Goal: Task Accomplishment & Management: Use online tool/utility

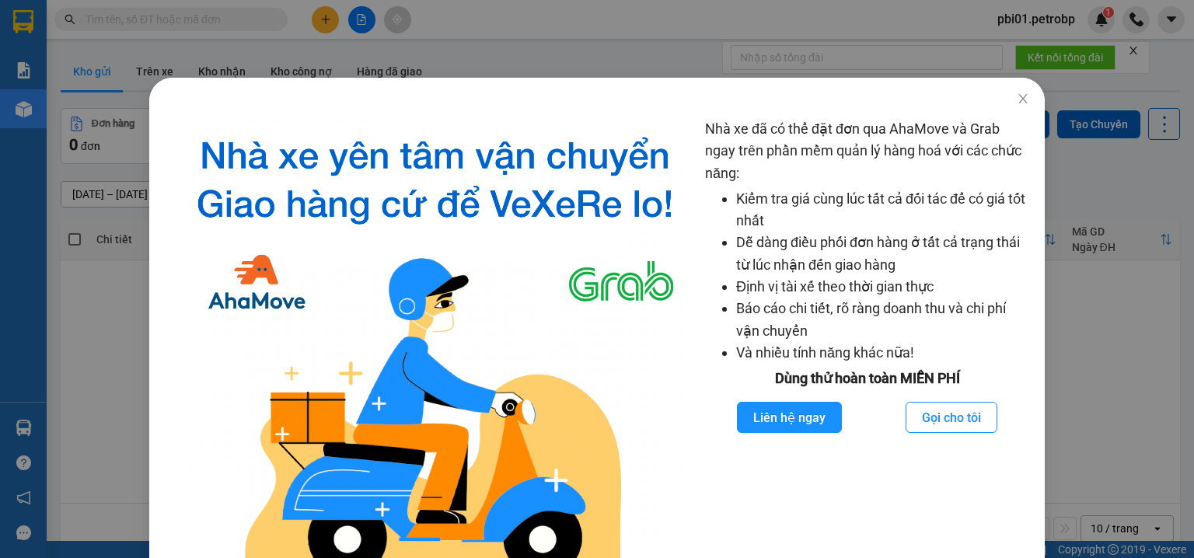
click at [23, 417] on div "Nhà xe đã có thể đặt đơn qua AhaMove và Grab ngay trên phần mềm quản lý hàng ho…" at bounding box center [597, 279] width 1194 height 558
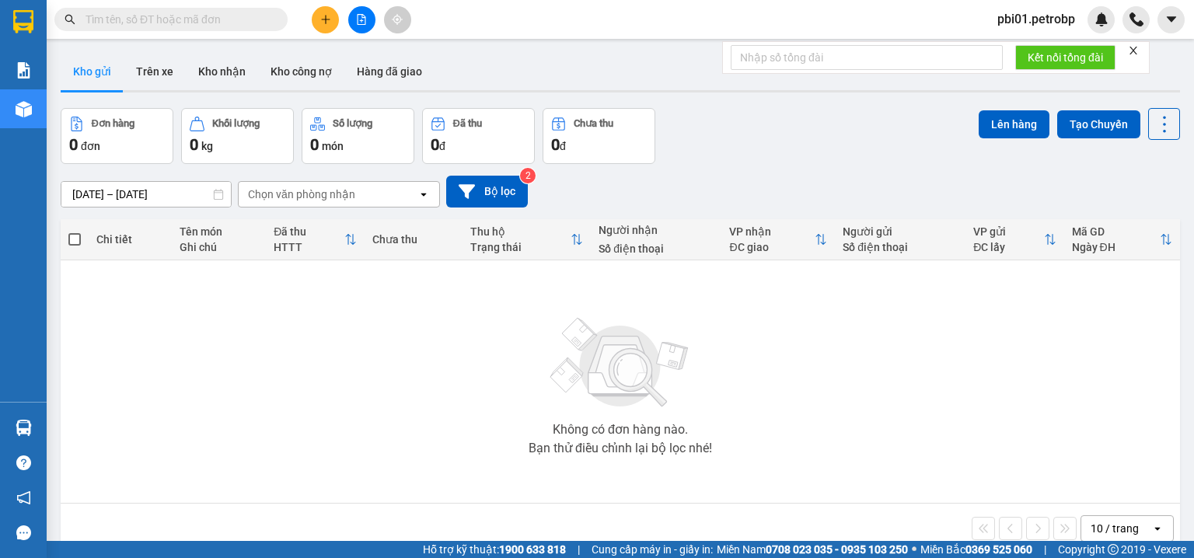
click at [31, 425] on div "Nhà xe đã có thể đặt đơn qua AhaMove và Grab ngay trên phần mềm quản lý hàng ho…" at bounding box center [597, 279] width 1194 height 558
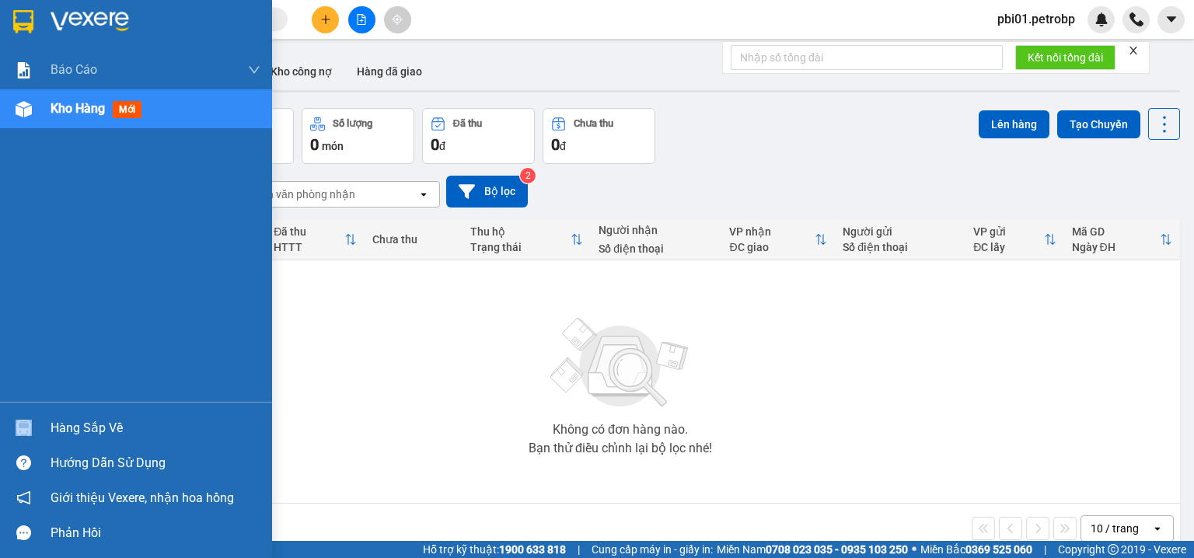
click at [31, 425] on div at bounding box center [23, 427] width 27 height 27
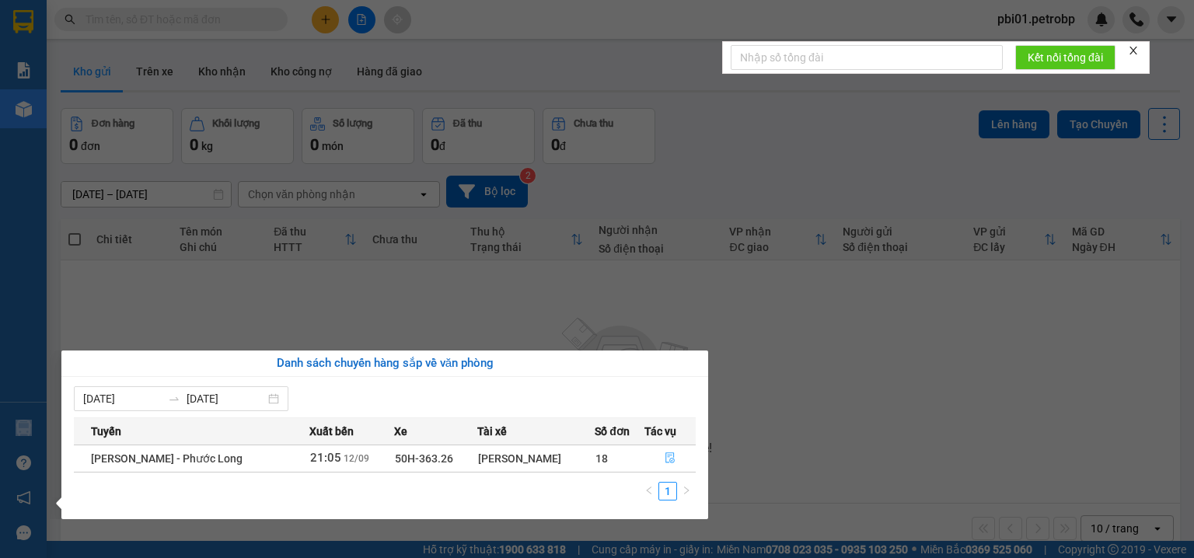
click at [678, 457] on button "button" at bounding box center [670, 458] width 51 height 25
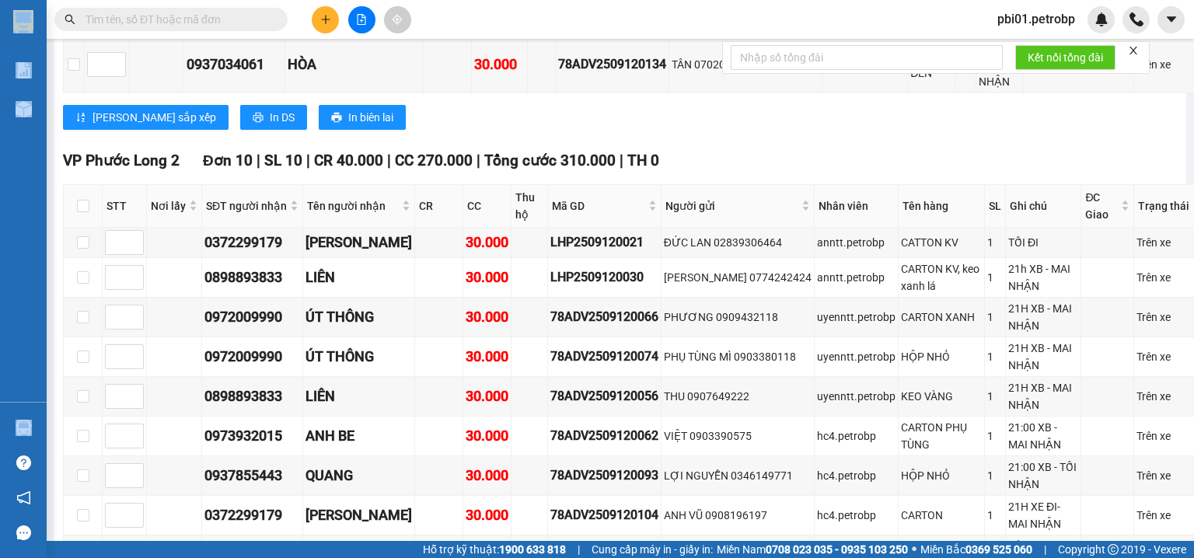
scroll to position [3067, 0]
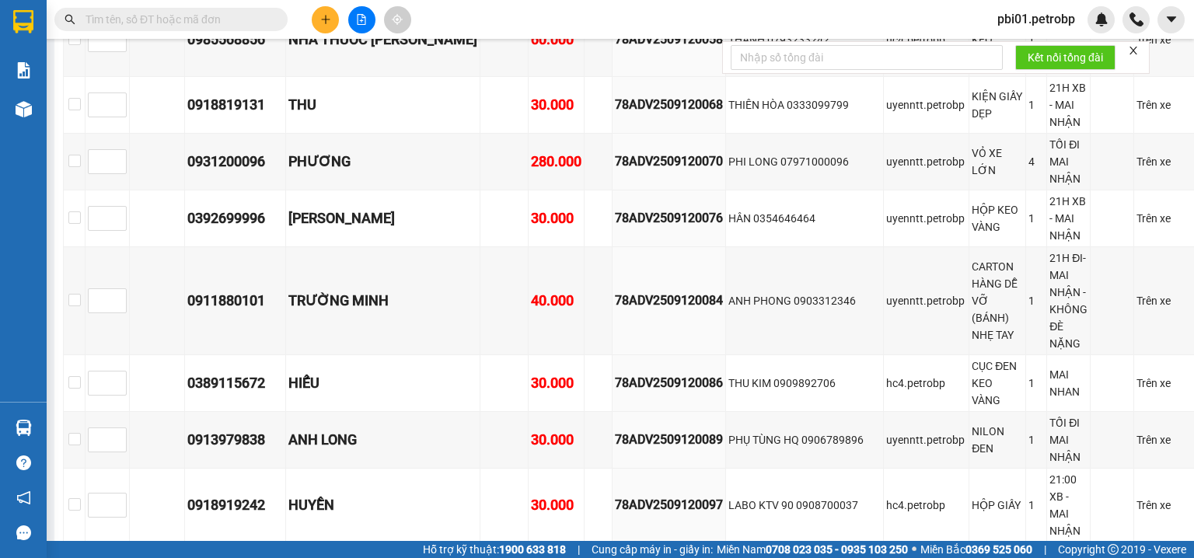
scroll to position [3979, 0]
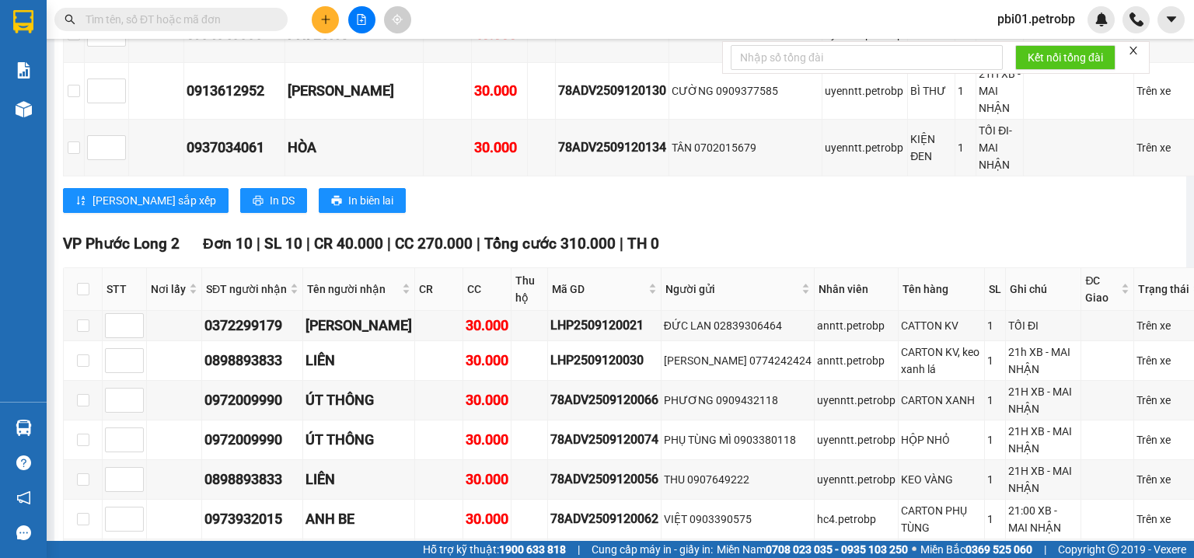
scroll to position [3150, 0]
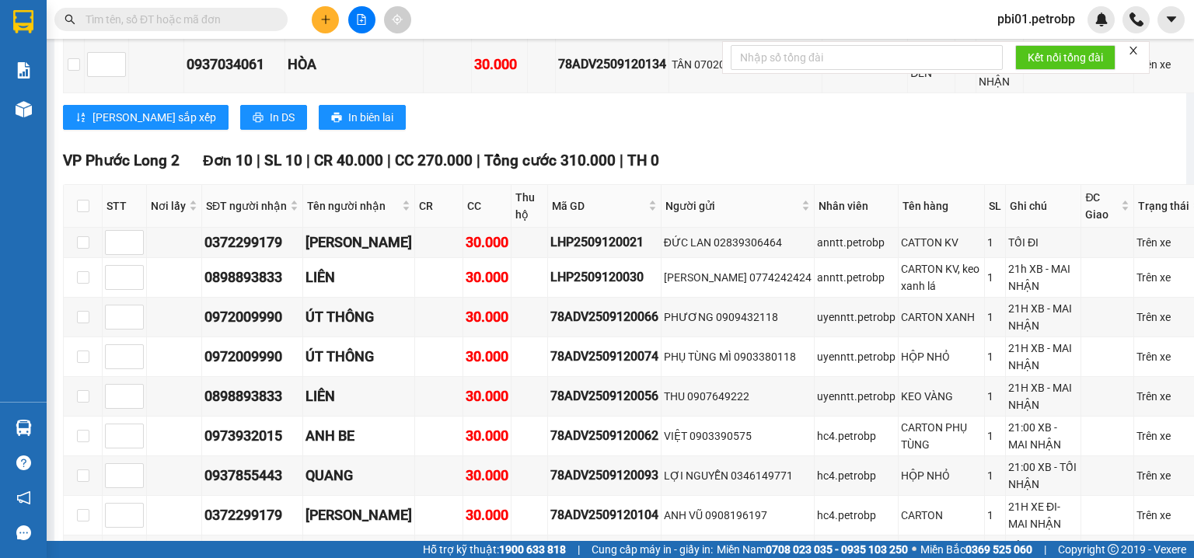
drag, startPoint x: 190, startPoint y: 388, endPoint x: 283, endPoint y: 385, distance: 93.3
copy div "0911880101"
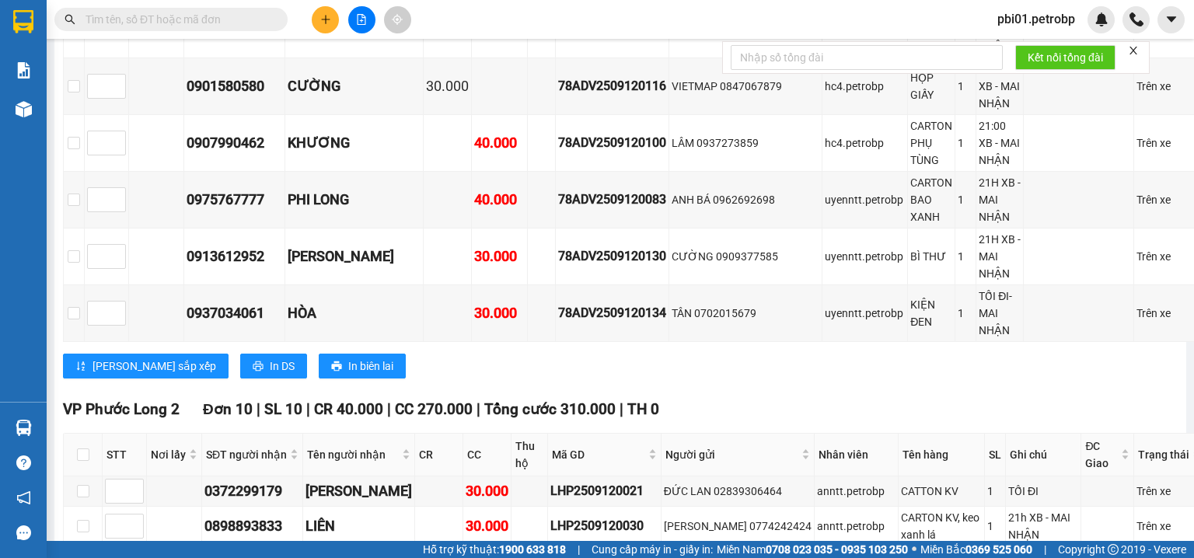
checkbox input "true"
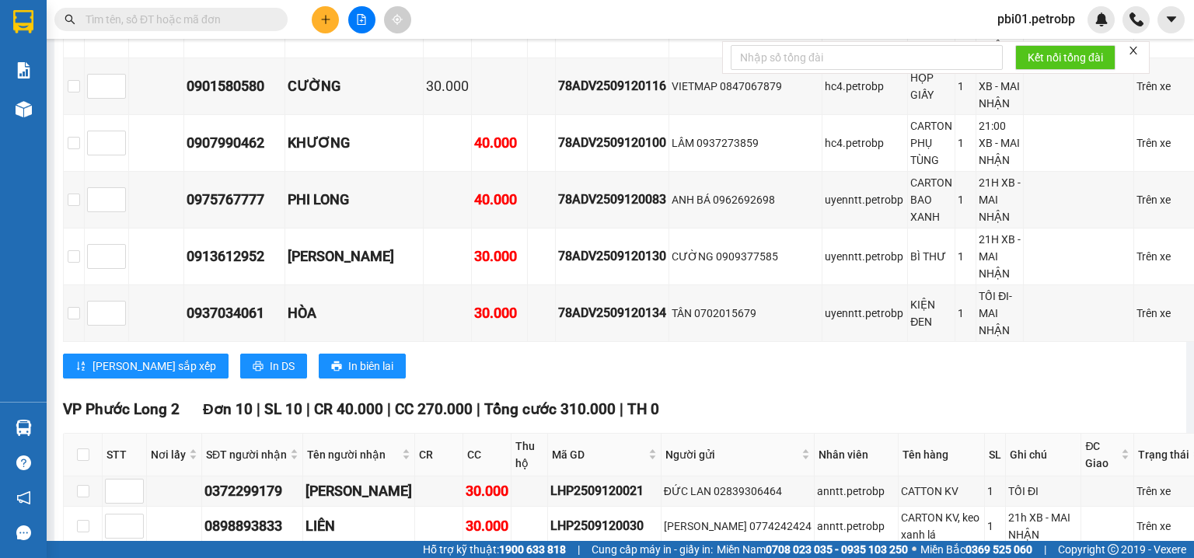
checkbox input "true"
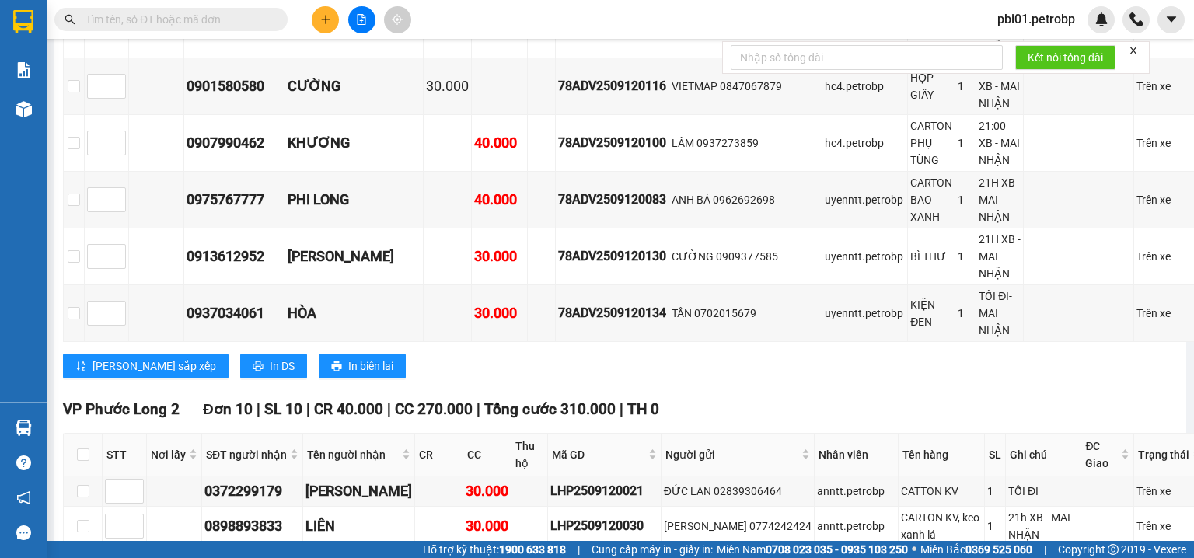
checkbox input "true"
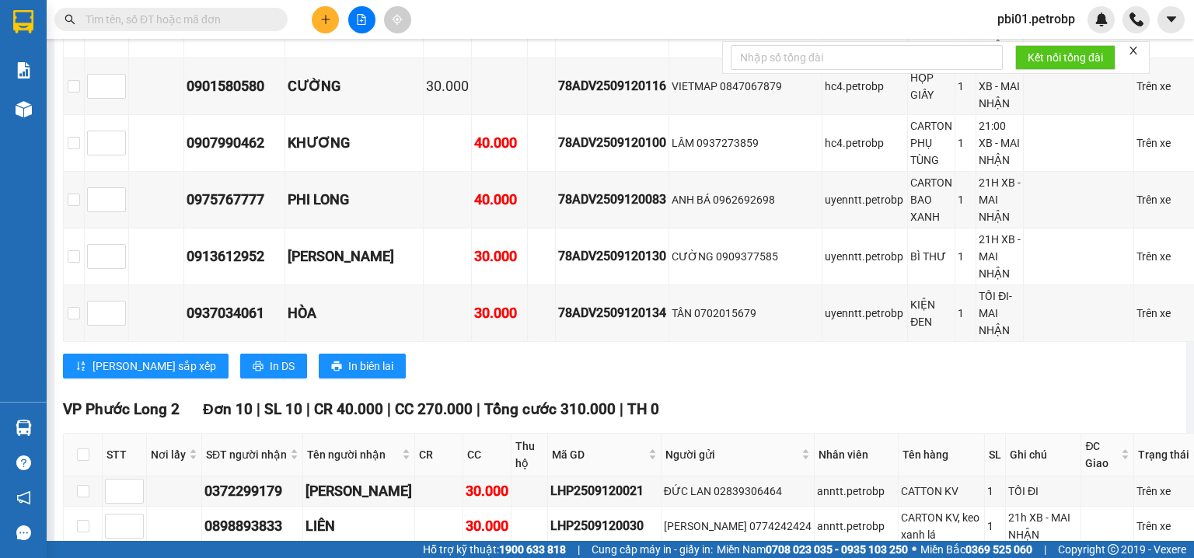
checkbox input "true"
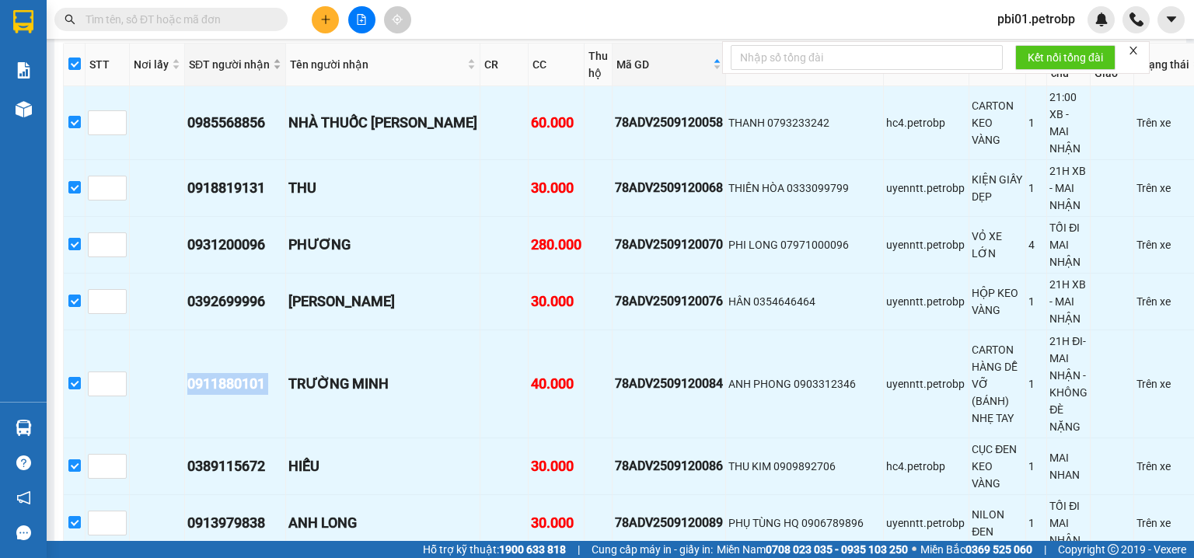
scroll to position [4062, 0]
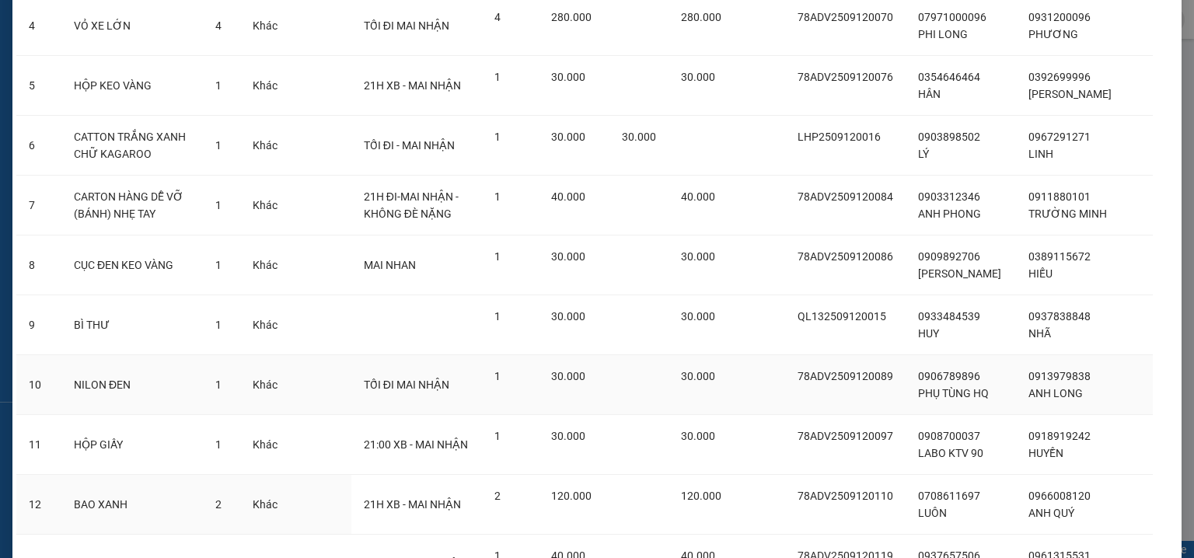
scroll to position [811, 0]
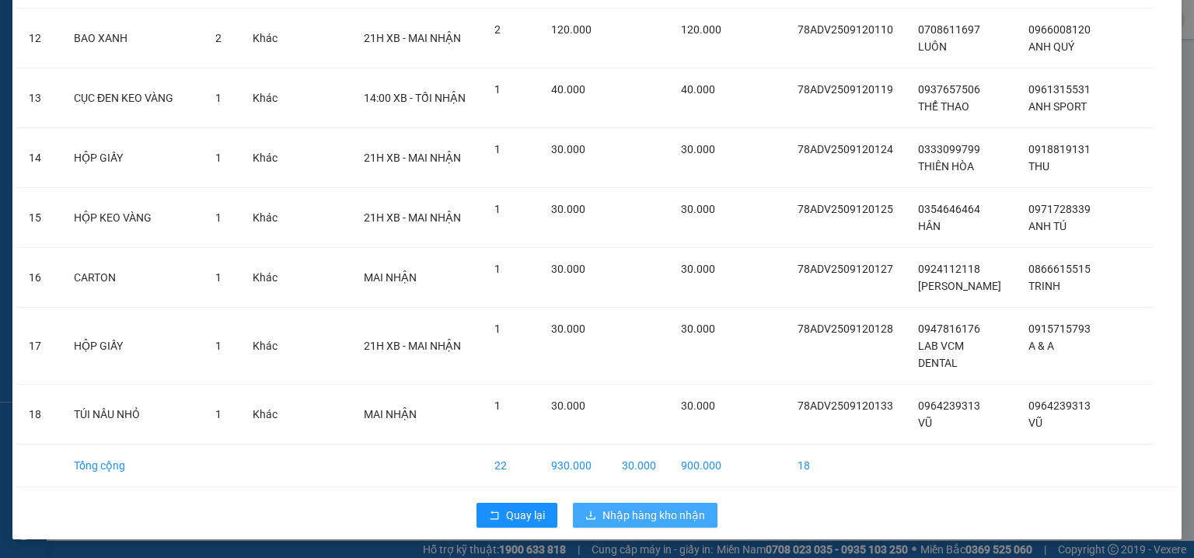
click at [663, 512] on span "Nhập hàng kho nhận" at bounding box center [653, 515] width 103 height 17
